Goal: Information Seeking & Learning: Learn about a topic

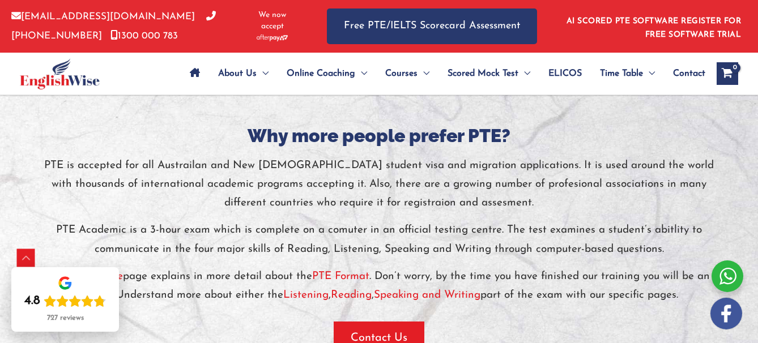
scroll to position [2411, 0]
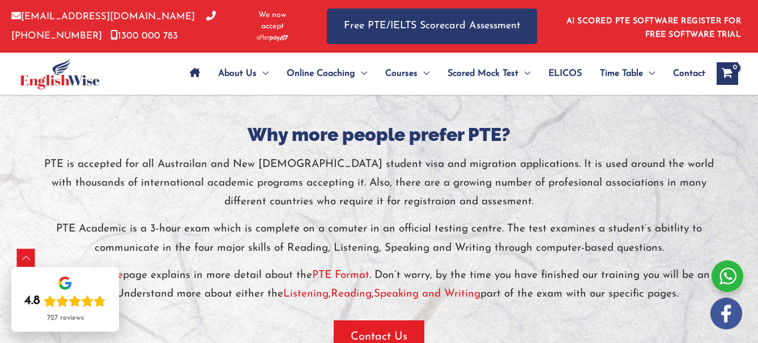
click at [388, 168] on p "PTE is accepted for all Austrailan and New [DEMOGRAPHIC_DATA] student visa and …" at bounding box center [379, 183] width 680 height 57
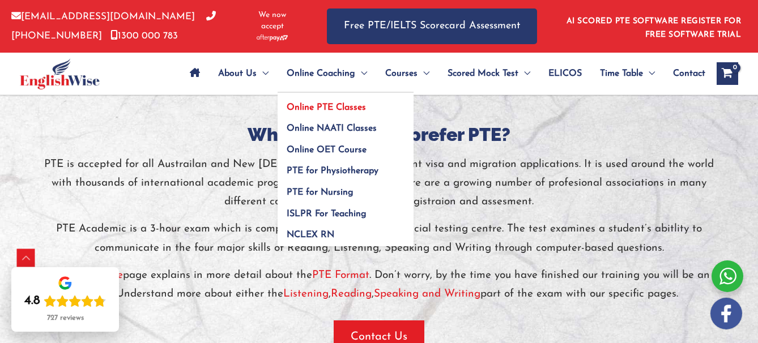
click at [323, 111] on span "Online PTE Classes" at bounding box center [326, 107] width 79 height 9
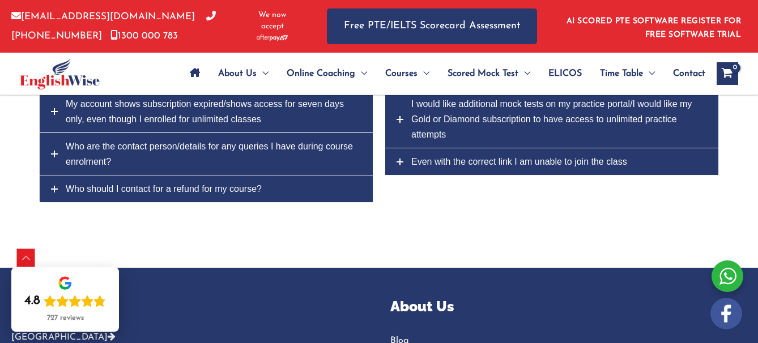
scroll to position [4642, 0]
